Goal: Information Seeking & Learning: Learn about a topic

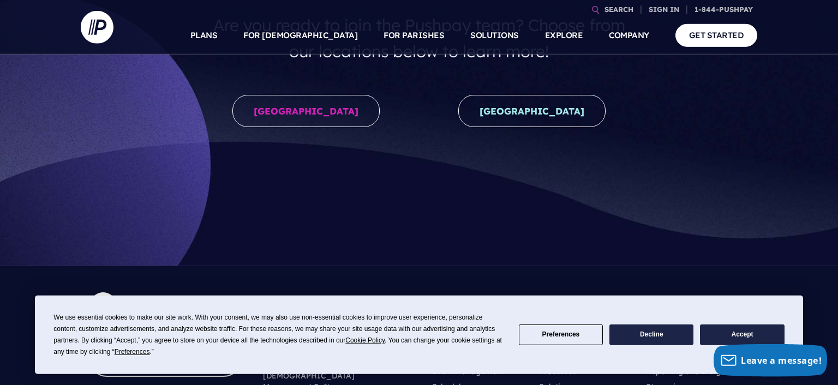
scroll to position [213, 0]
click at [733, 338] on button "Accept" at bounding box center [742, 334] width 84 height 21
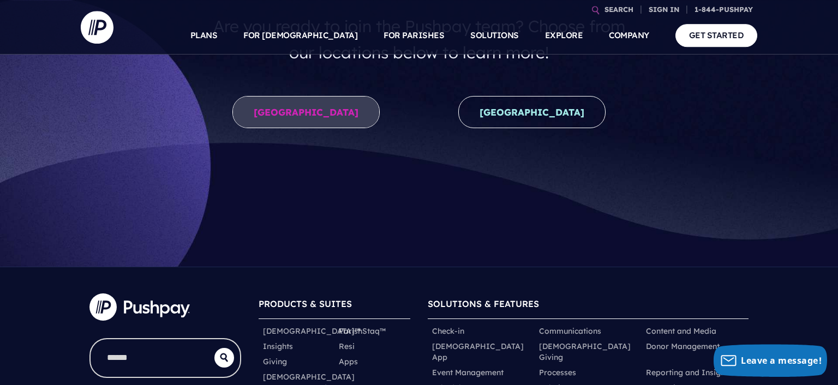
click at [337, 122] on link "United States" at bounding box center [305, 112] width 147 height 32
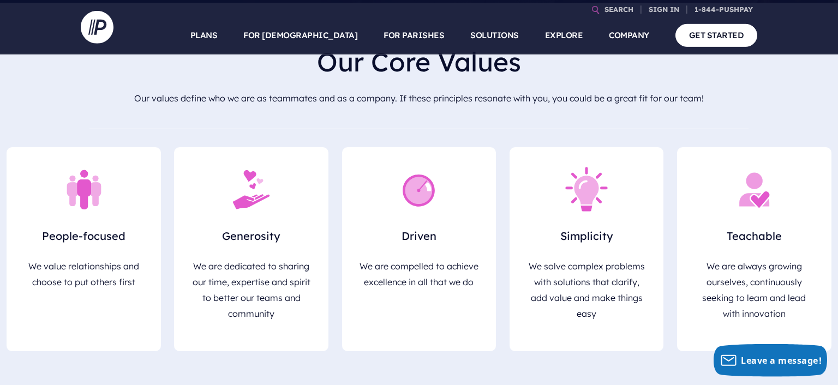
scroll to position [209, 0]
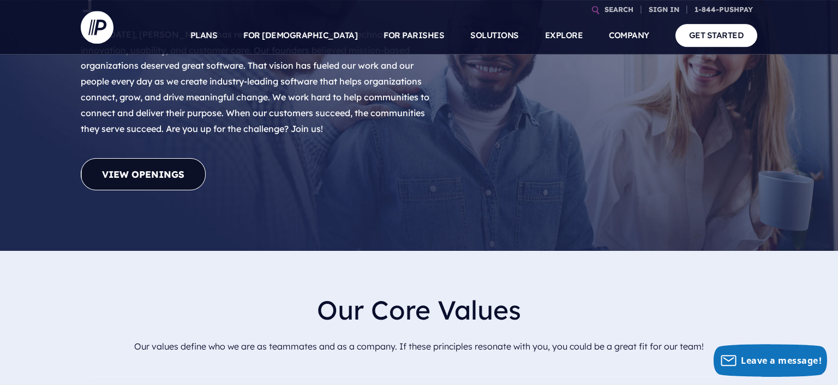
click at [181, 158] on link "View Openings" at bounding box center [143, 174] width 125 height 32
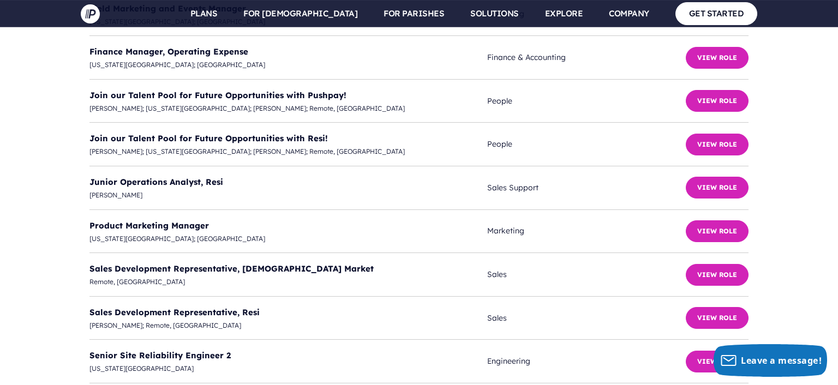
scroll to position [2951, 0]
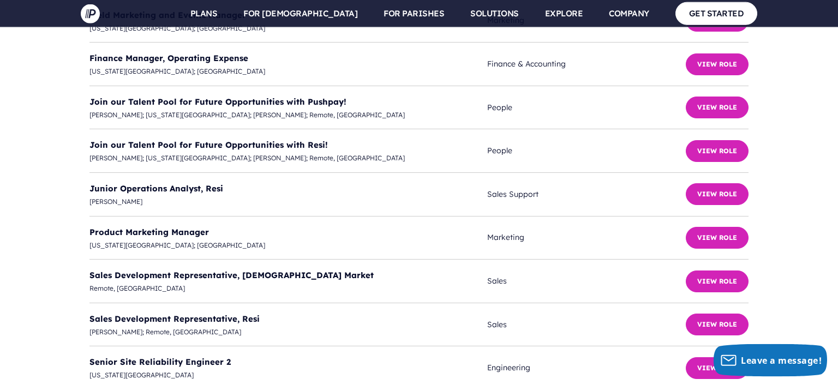
scroll to position [2936, 0]
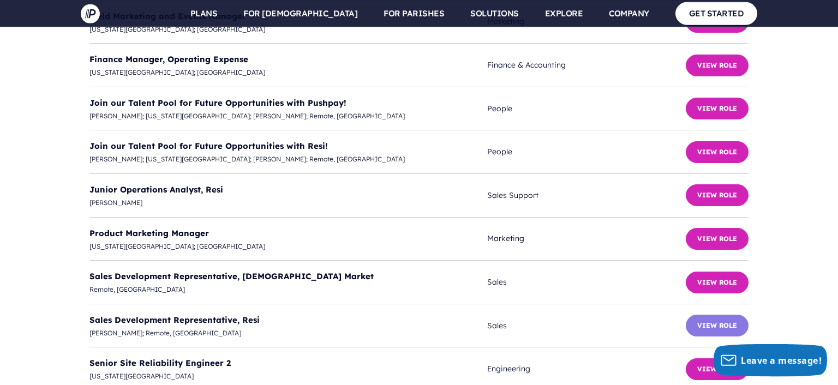
click at [732, 315] on button "View Role" at bounding box center [716, 326] width 63 height 22
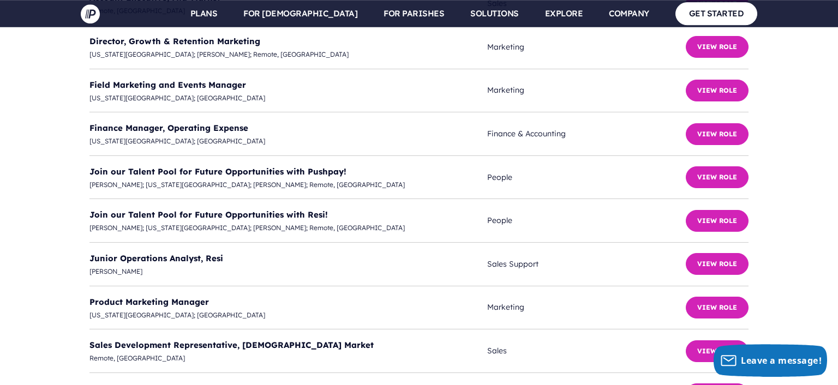
scroll to position [2867, 0]
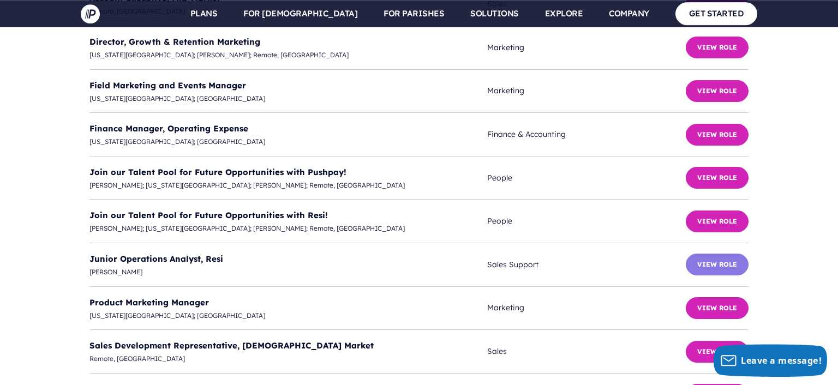
click at [733, 254] on button "View Role" at bounding box center [716, 265] width 63 height 22
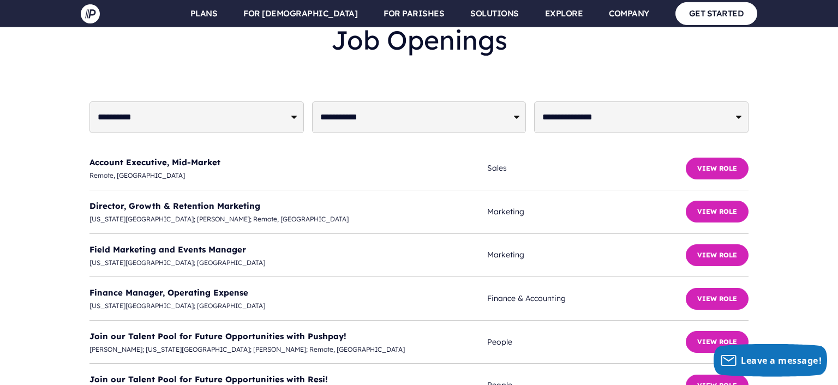
scroll to position [2703, 0]
click at [722, 245] on button "View Role" at bounding box center [716, 256] width 63 height 22
